Goal: Task Accomplishment & Management: Manage account settings

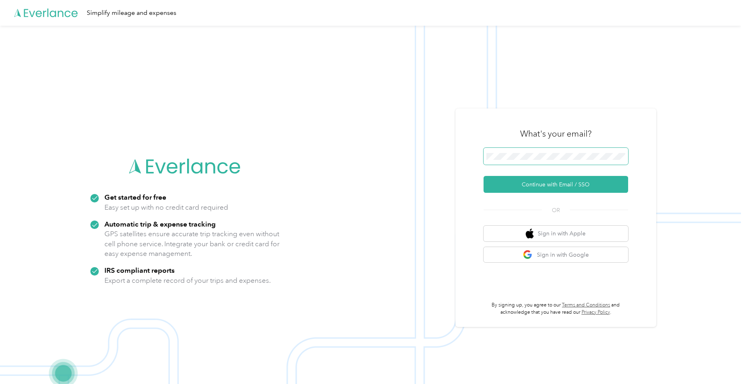
click at [484, 176] on button "Continue with Email / SSO" at bounding box center [556, 184] width 145 height 17
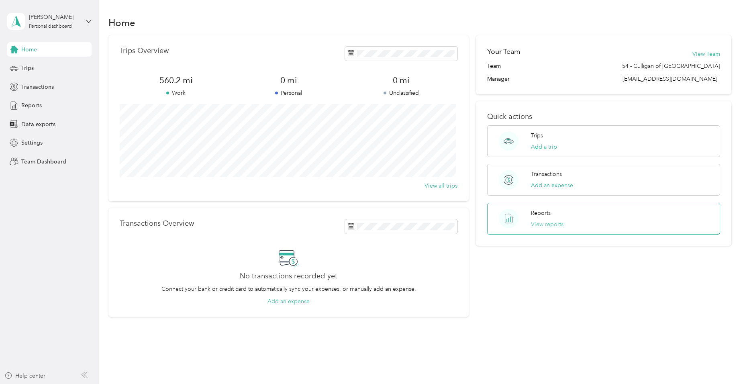
click at [538, 222] on button "View reports" at bounding box center [547, 224] width 33 height 8
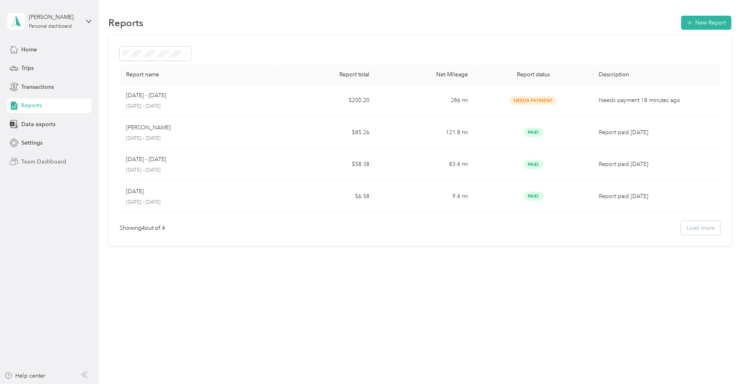
click at [33, 162] on span "Team Dashboard" at bounding box center [43, 161] width 45 height 8
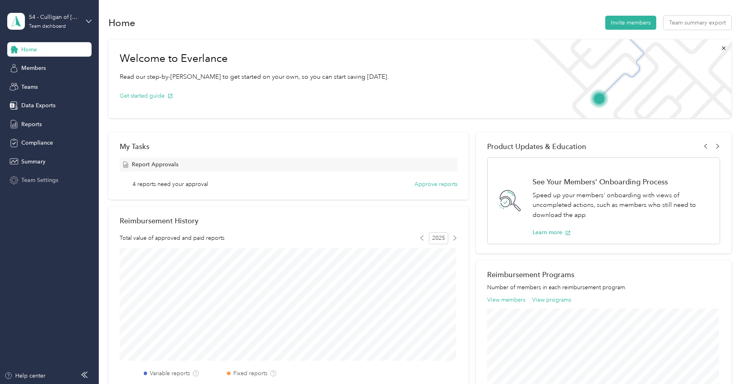
click at [35, 180] on span "Team Settings" at bounding box center [39, 180] width 37 height 8
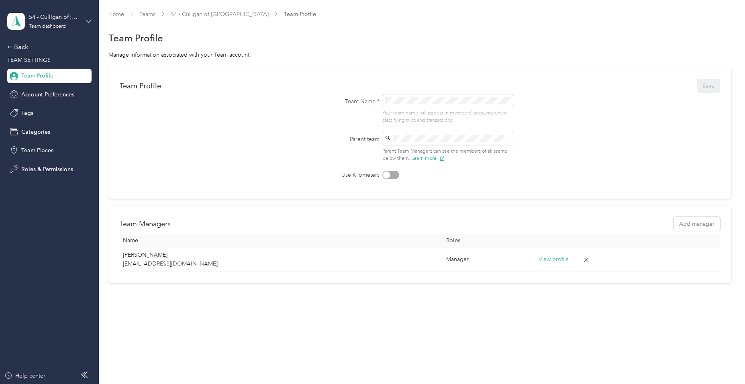
click at [89, 20] on icon at bounding box center [89, 21] width 6 height 6
click at [60, 69] on div "Team dashboard" at bounding box center [92, 66] width 158 height 14
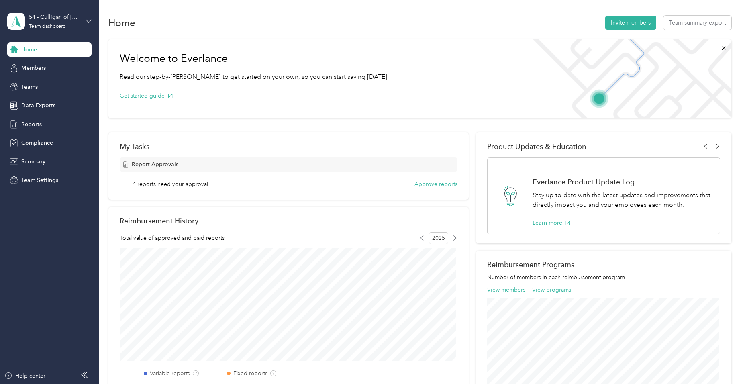
click at [89, 19] on icon at bounding box center [89, 21] width 6 height 6
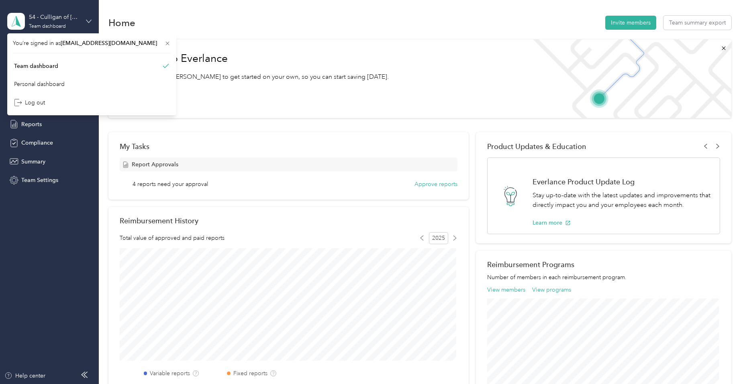
click at [89, 19] on icon at bounding box center [89, 21] width 6 height 6
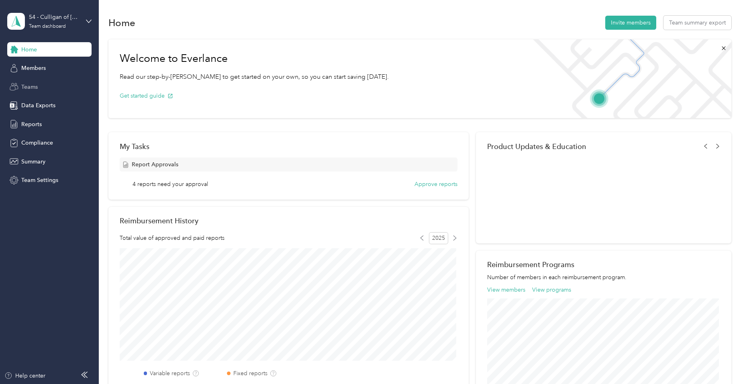
click at [27, 85] on span "Teams" at bounding box center [29, 87] width 16 height 8
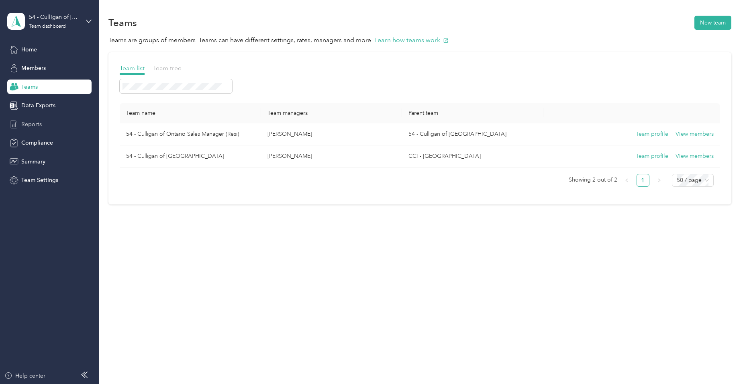
click at [33, 122] on span "Reports" at bounding box center [31, 124] width 20 height 8
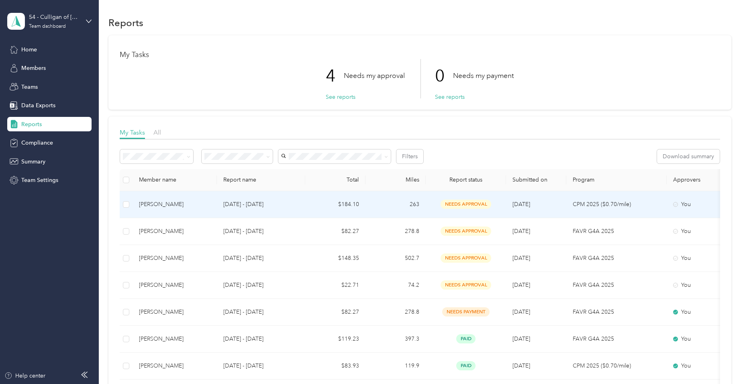
click at [450, 204] on span "needs approval" at bounding box center [466, 204] width 51 height 9
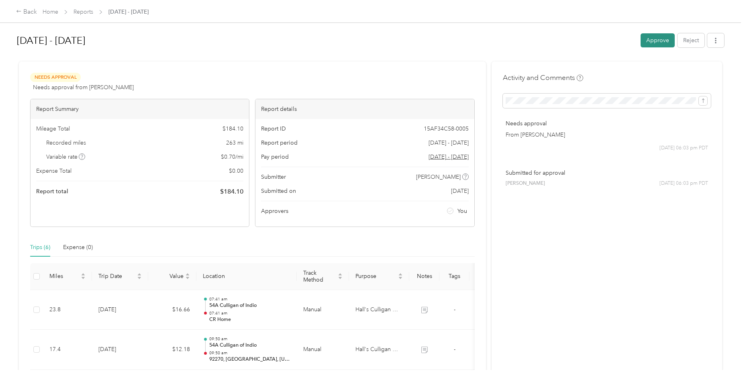
click at [648, 39] on button "Approve" at bounding box center [658, 40] width 34 height 14
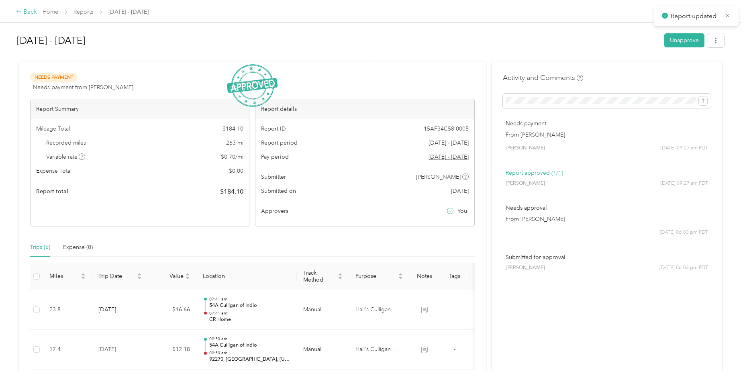
click at [27, 12] on div "Back" at bounding box center [26, 12] width 21 height 10
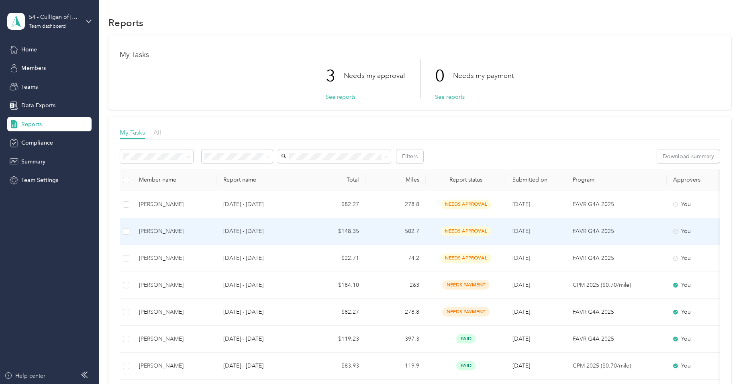
click at [166, 231] on div "[PERSON_NAME]" at bounding box center [175, 231] width 72 height 9
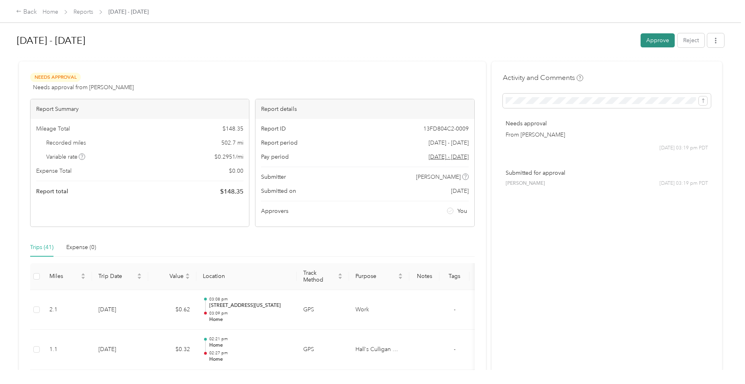
click at [657, 41] on button "Approve" at bounding box center [658, 40] width 34 height 14
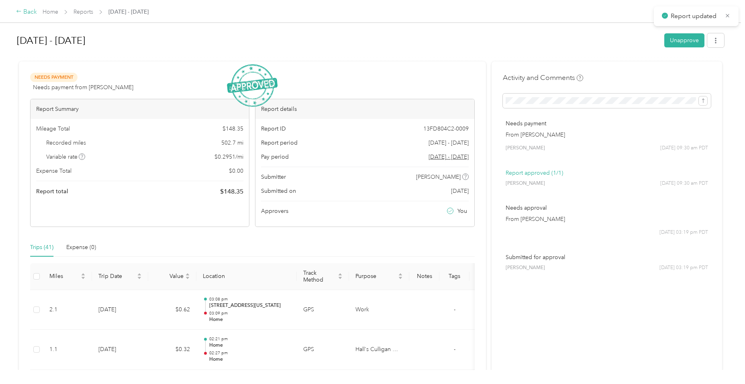
click at [22, 11] on div "Back" at bounding box center [26, 12] width 21 height 10
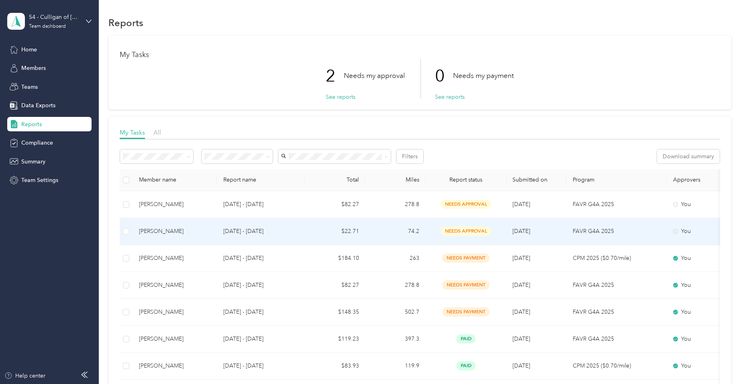
click at [464, 229] on span "needs approval" at bounding box center [466, 231] width 51 height 9
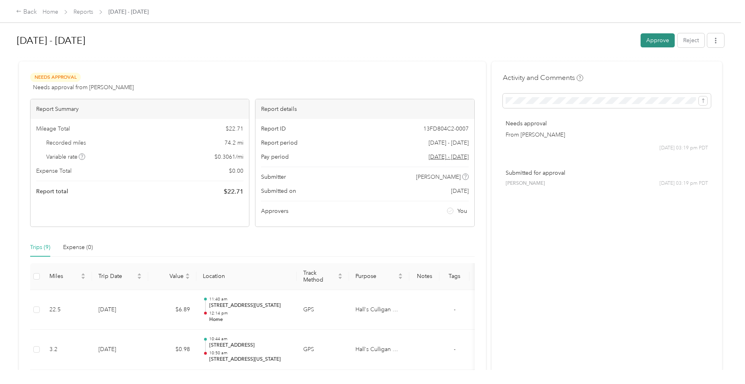
click at [654, 39] on button "Approve" at bounding box center [658, 40] width 34 height 14
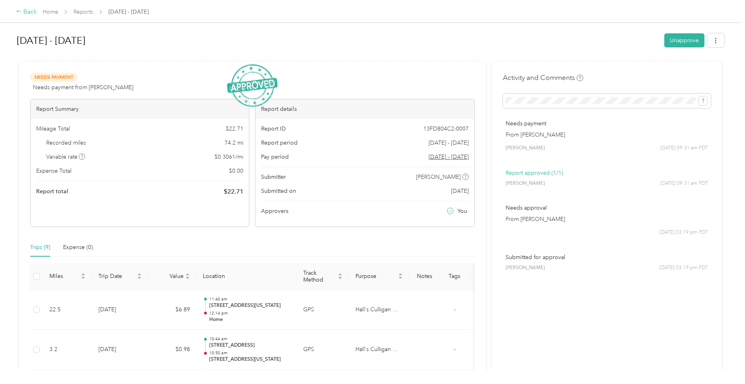
click at [28, 10] on div "Back" at bounding box center [26, 12] width 21 height 10
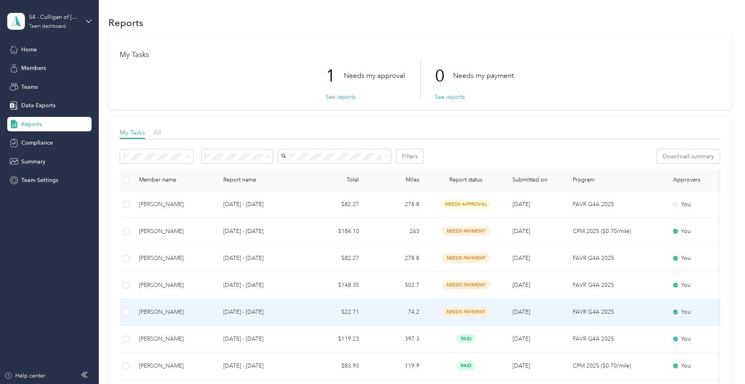
click at [457, 309] on span "needs payment" at bounding box center [465, 311] width 47 height 9
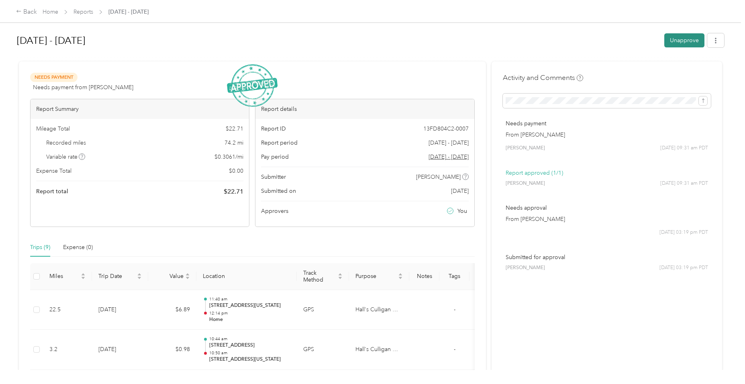
click at [683, 39] on button "Unapprove" at bounding box center [684, 40] width 40 height 14
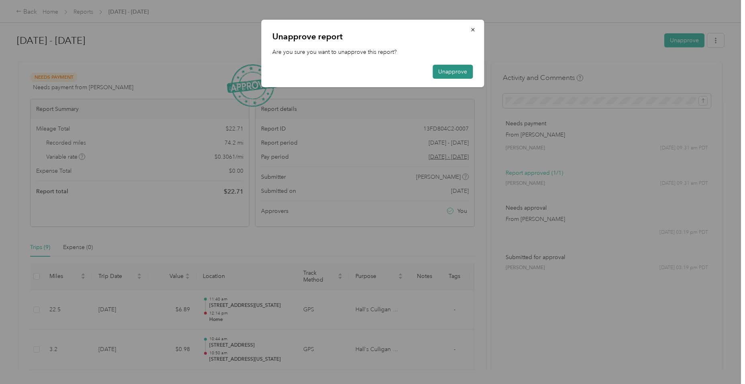
click at [451, 70] on button "Unapprove" at bounding box center [453, 72] width 40 height 14
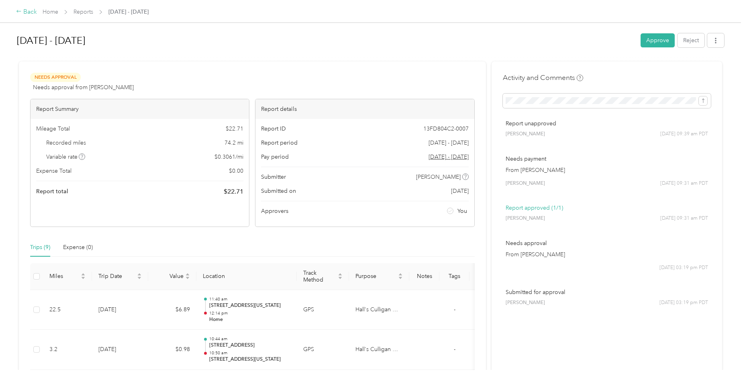
click at [22, 10] on div "Back" at bounding box center [26, 12] width 21 height 10
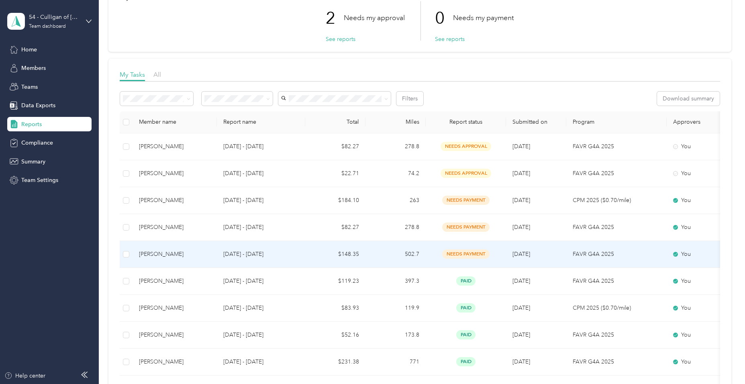
scroll to position [40, 0]
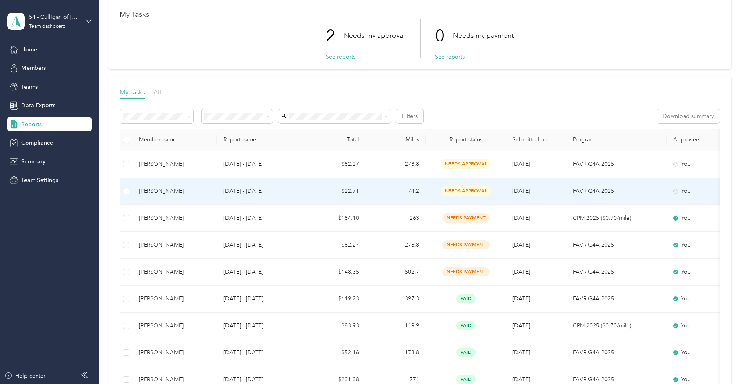
click at [257, 193] on p "[DATE] - [DATE]" at bounding box center [261, 191] width 76 height 9
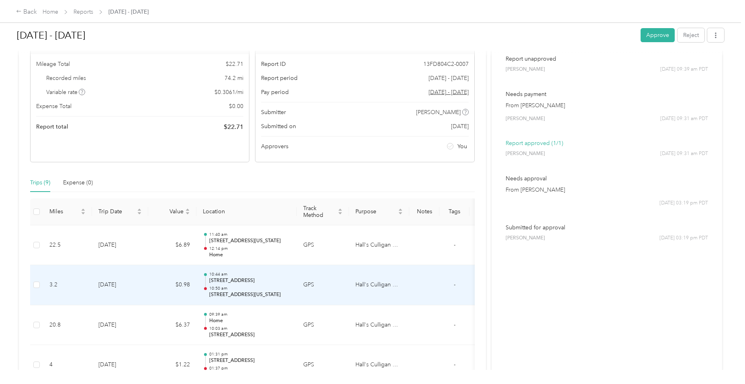
scroll to position [64, 0]
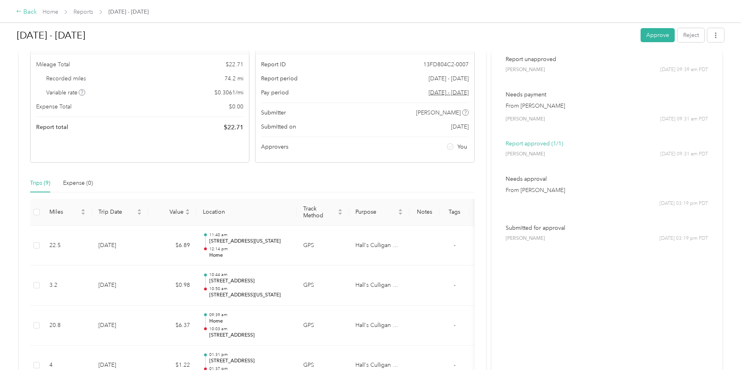
click at [24, 11] on div "Back" at bounding box center [26, 12] width 21 height 10
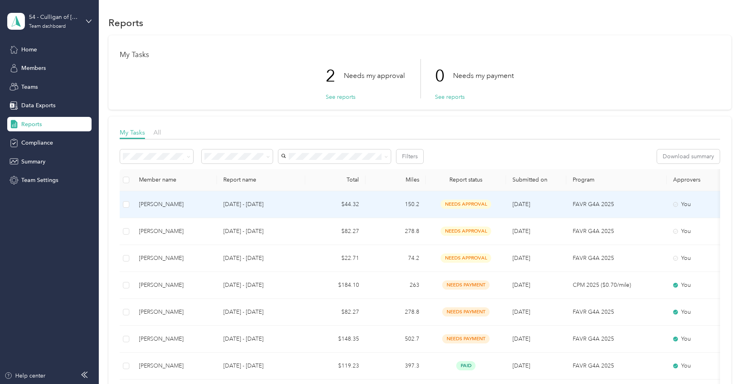
click at [456, 205] on span "needs approval" at bounding box center [466, 204] width 51 height 9
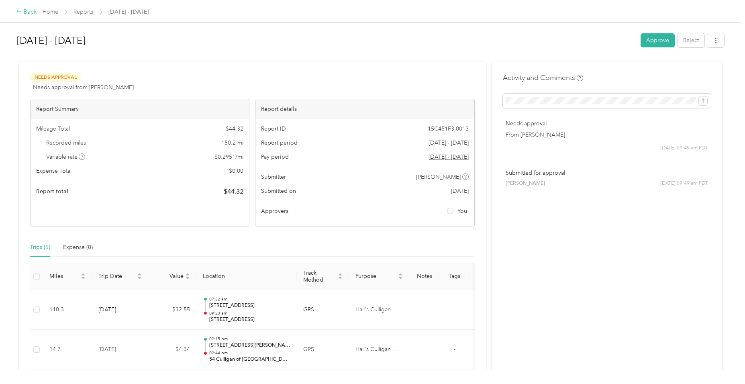
click at [29, 10] on div "Back" at bounding box center [26, 12] width 21 height 10
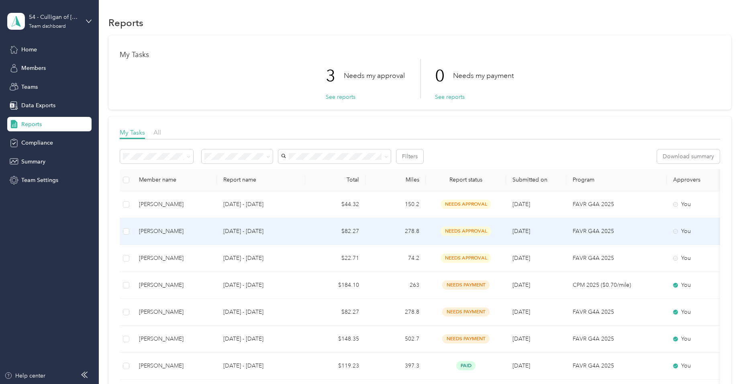
click at [244, 231] on p "[DATE] - [DATE]" at bounding box center [261, 231] width 76 height 9
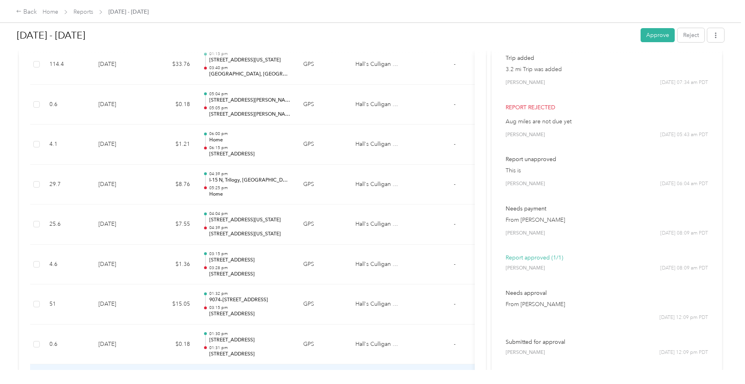
scroll to position [344, 0]
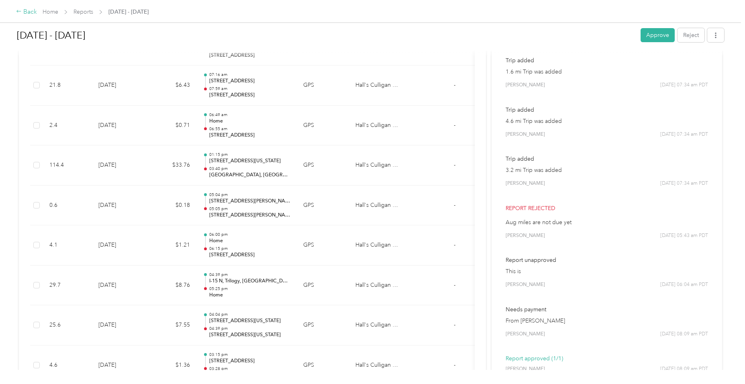
click at [22, 11] on div "Back" at bounding box center [26, 12] width 21 height 10
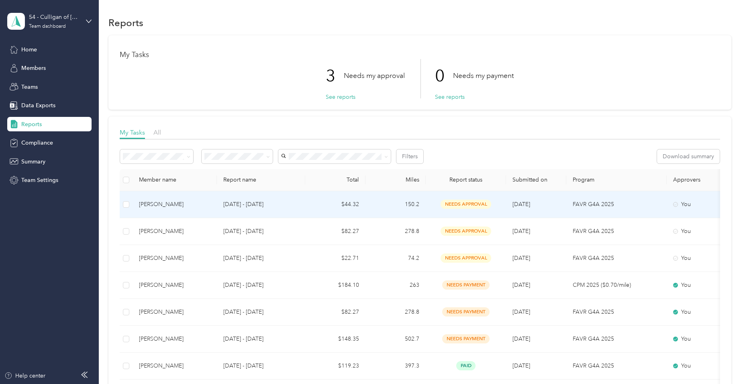
click at [251, 209] on td "[DATE] - [DATE]" at bounding box center [261, 204] width 88 height 27
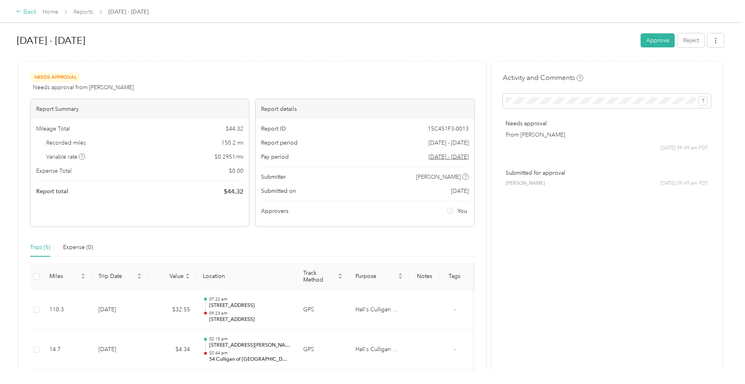
click at [31, 12] on div "Back" at bounding box center [26, 12] width 21 height 10
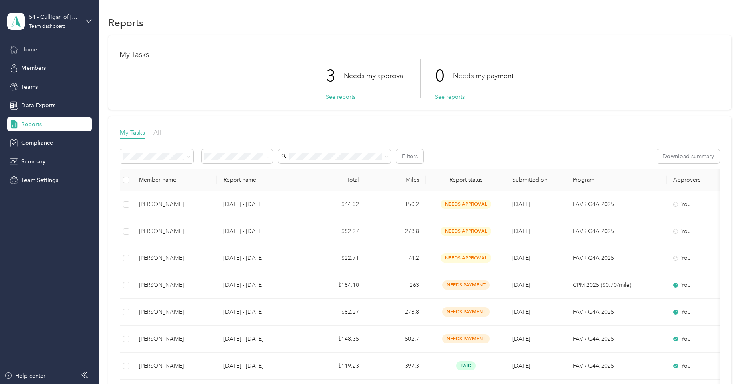
click at [26, 47] on span "Home" at bounding box center [29, 49] width 16 height 8
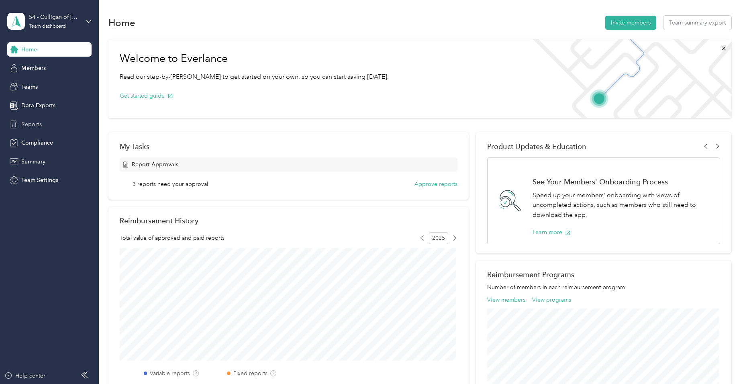
click at [28, 119] on div "Reports" at bounding box center [49, 124] width 84 height 14
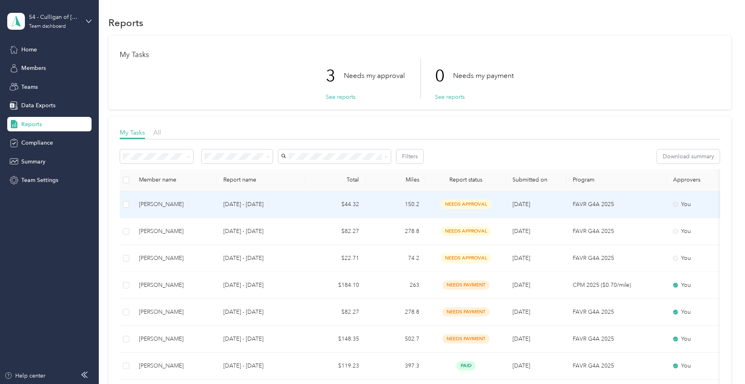
click at [425, 201] on td "150.2" at bounding box center [396, 204] width 60 height 27
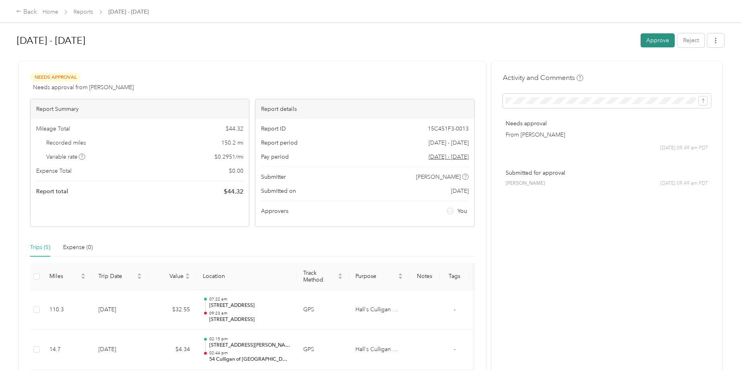
click at [651, 39] on button "Approve" at bounding box center [658, 40] width 34 height 14
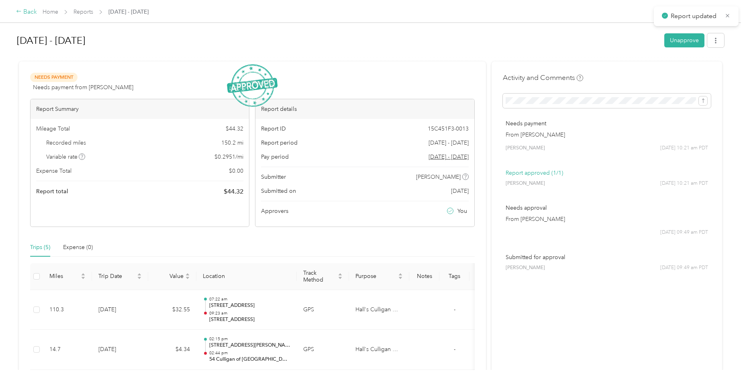
click at [25, 10] on div "Back" at bounding box center [26, 12] width 21 height 10
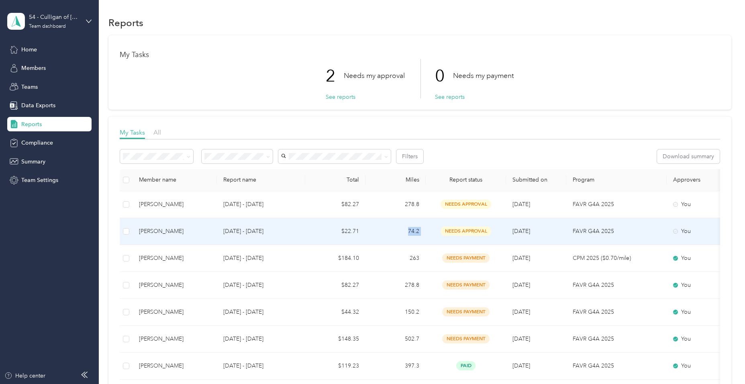
drag, startPoint x: 445, startPoint y: 230, endPoint x: 363, endPoint y: 233, distance: 82.4
click at [363, 233] on tr "[PERSON_NAME] [DATE] - [DATE] $22.71 74.2 needs approval [DATE] FAVR G4A 2025 Y…" at bounding box center [454, 231] width 668 height 27
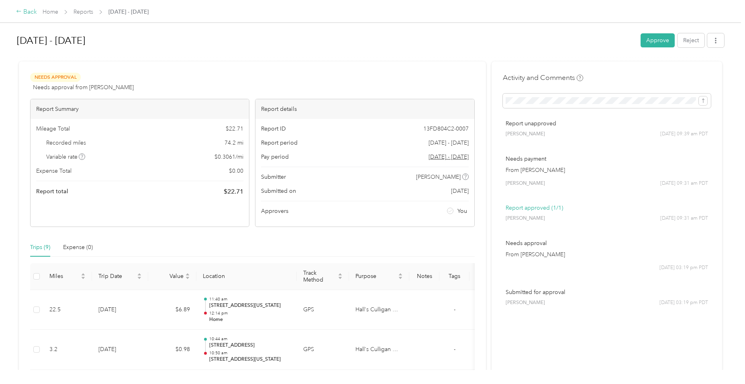
click at [27, 10] on div "Back" at bounding box center [26, 12] width 21 height 10
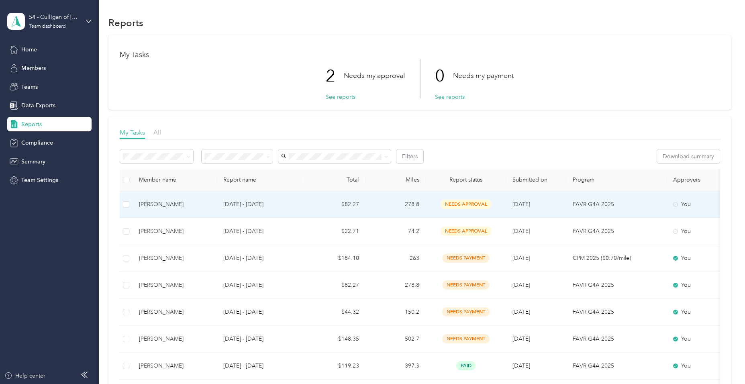
click at [174, 201] on div "[PERSON_NAME]" at bounding box center [175, 204] width 72 height 9
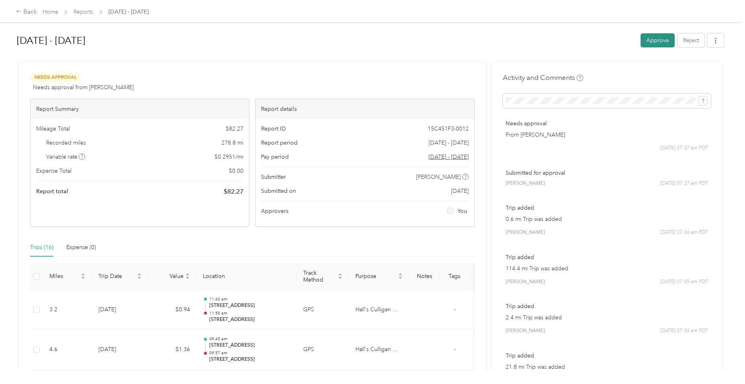
click at [656, 41] on button "Approve" at bounding box center [658, 40] width 34 height 14
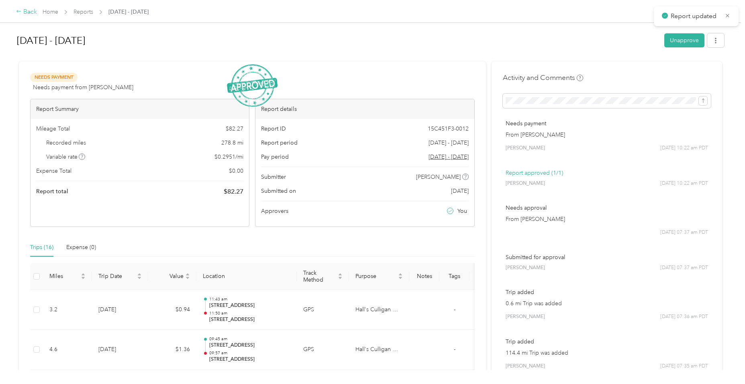
click at [27, 11] on div "Back" at bounding box center [26, 12] width 21 height 10
